Goal: Answer question/provide support

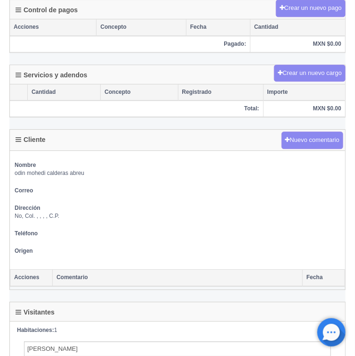
scroll to position [640, 0]
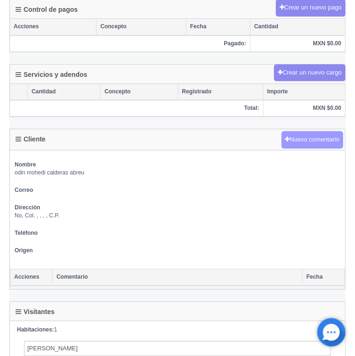
click at [299, 137] on button "Nuevo comentario" at bounding box center [313, 139] width 62 height 17
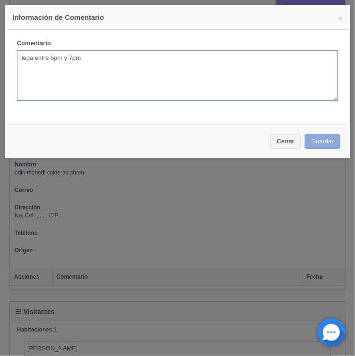
type textarea "llega entre 5pm y 7pm"
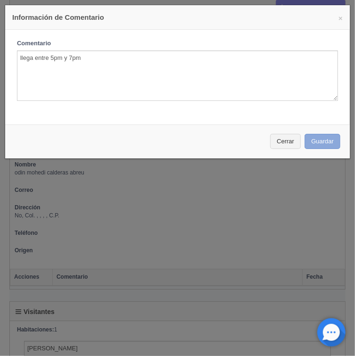
click at [307, 139] on button "Guardar" at bounding box center [323, 142] width 36 height 16
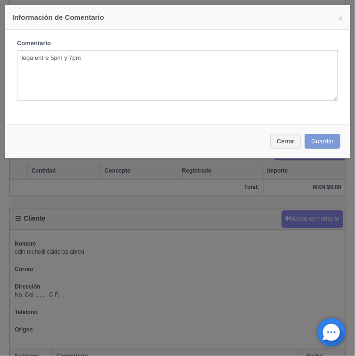
scroll to position [377, 0]
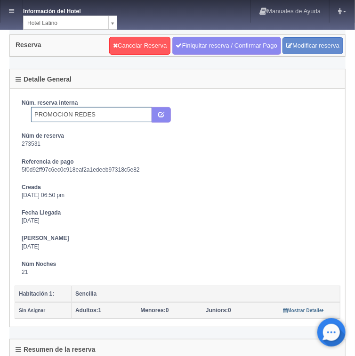
click at [33, 109] on input "PROMOCION REDES" at bounding box center [91, 114] width 121 height 15
type input "ver nota PROMOCION REDES"
click at [162, 116] on button "submit" at bounding box center [161, 115] width 19 height 16
